Goal: Transaction & Acquisition: Purchase product/service

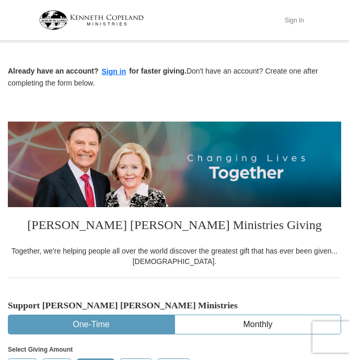
click at [299, 17] on button "Sign In" at bounding box center [293, 20] width 31 height 16
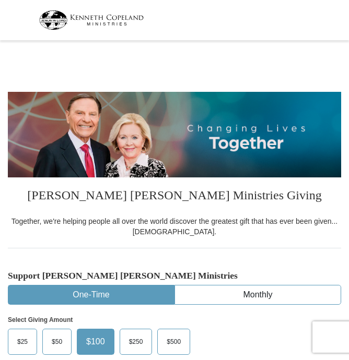
select select "TN"
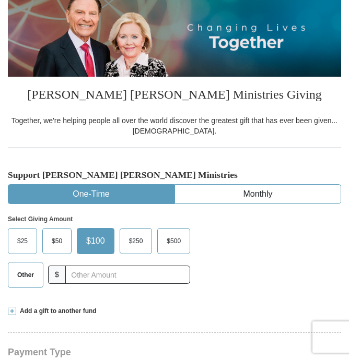
scroll to position [104, 0]
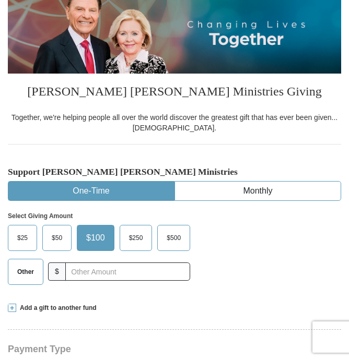
click at [17, 272] on span "Other" at bounding box center [25, 272] width 27 height 16
click at [0, 0] on input "Other" at bounding box center [0, 0] width 0 height 0
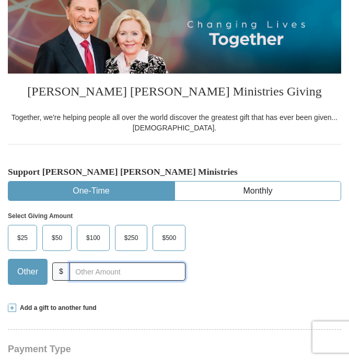
click at [69, 271] on input "text" at bounding box center [127, 272] width 116 height 18
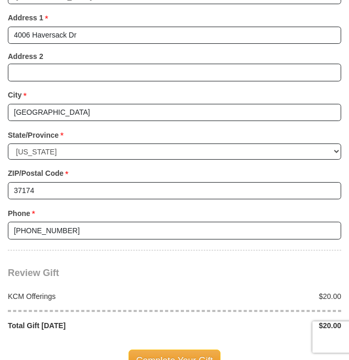
scroll to position [857, 0]
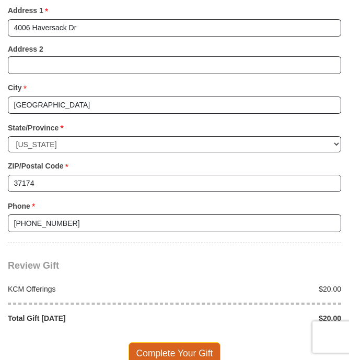
type input "20"
click at [185, 343] on span "Complete Your Gift" at bounding box center [174, 354] width 92 height 22
